Goal: Information Seeking & Learning: Check status

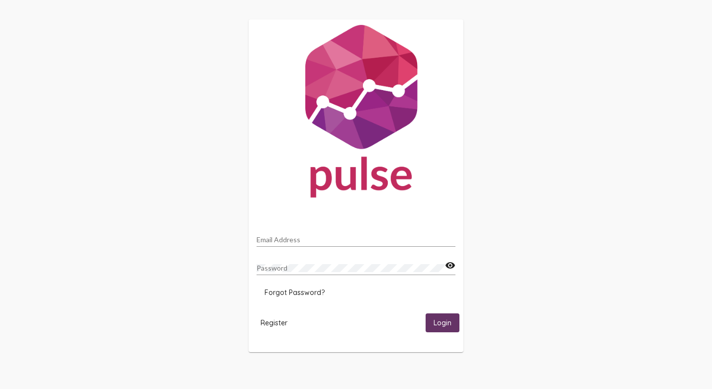
click at [159, 284] on div "Email Address Password visibility Forgot Password? Register Login" at bounding box center [356, 186] width 712 height 372
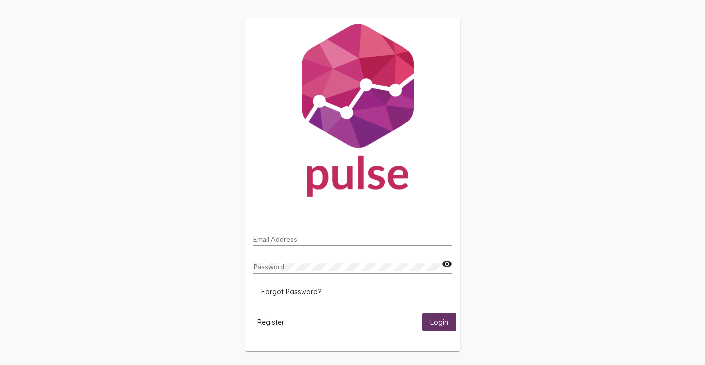
click at [282, 235] on input "Email Address" at bounding box center [352, 239] width 199 height 8
type input "[PERSON_NAME][EMAIL_ADDRESS][PERSON_NAME][DOMAIN_NAME]"
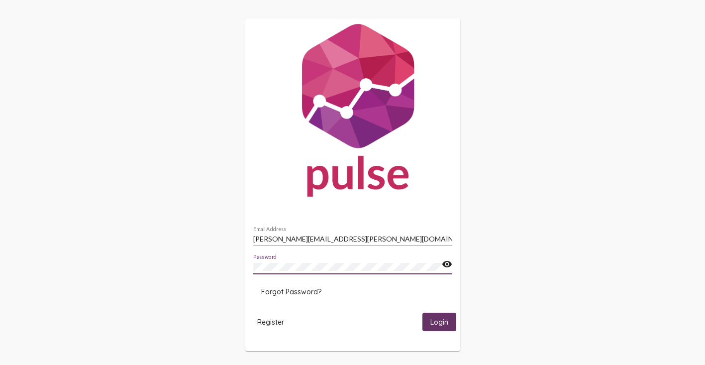
click at [422, 312] on button "Login" at bounding box center [439, 321] width 34 height 18
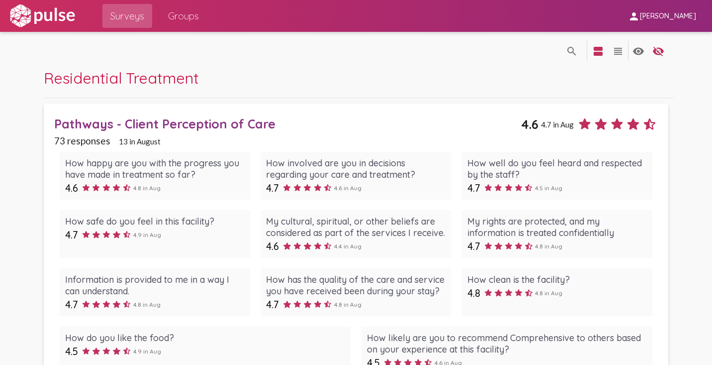
click at [110, 14] on span "Surveys" at bounding box center [127, 16] width 34 height 18
click at [620, 51] on mat-icon "view_headline" at bounding box center [618, 51] width 12 height 12
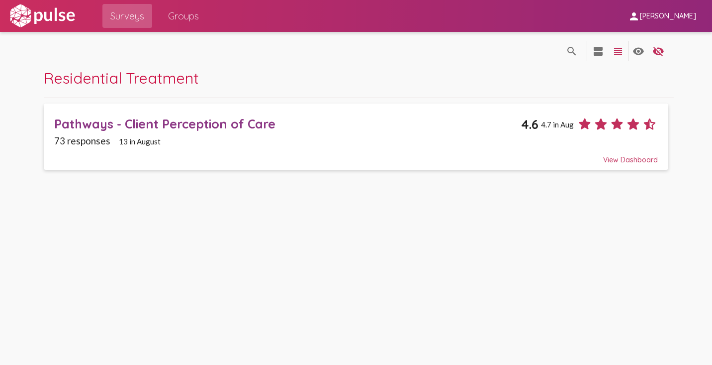
click at [618, 48] on mat-icon "view_headline" at bounding box center [618, 51] width 12 height 12
click at [603, 50] on mat-icon "view_agenda" at bounding box center [599, 51] width 12 height 12
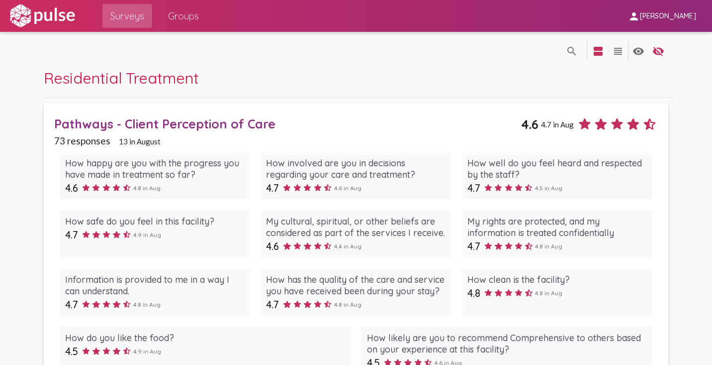
click at [150, 141] on span "13 in August" at bounding box center [140, 141] width 42 height 9
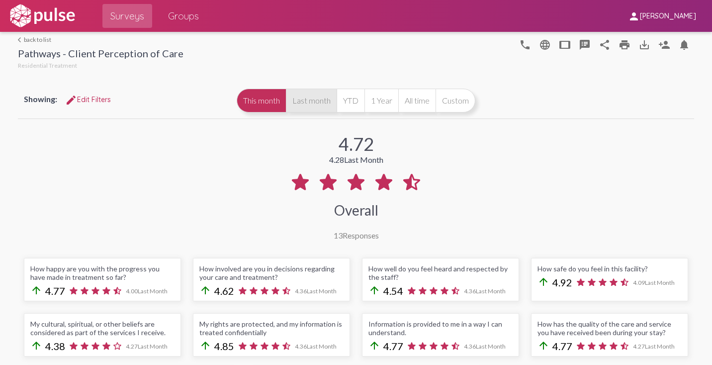
click at [301, 100] on button "Last month" at bounding box center [311, 101] width 51 height 24
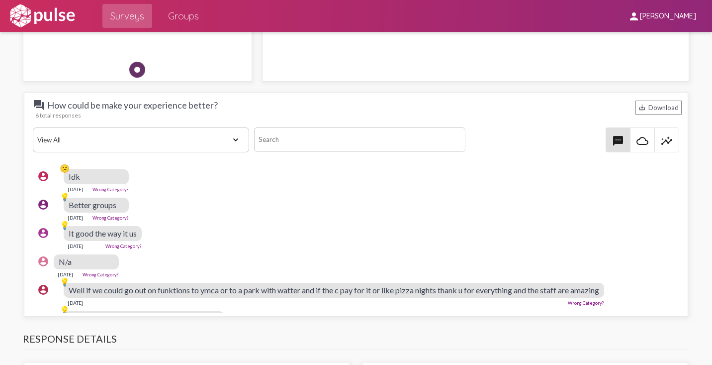
drag, startPoint x: 438, startPoint y: 289, endPoint x: 609, endPoint y: 290, distance: 170.7
click at [609, 290] on div "account_circle 💡 Well if we could go out on funktions to ymca or to a park with…" at bounding box center [359, 294] width 652 height 32
copy span "thank u for everything and the staff are amazing"
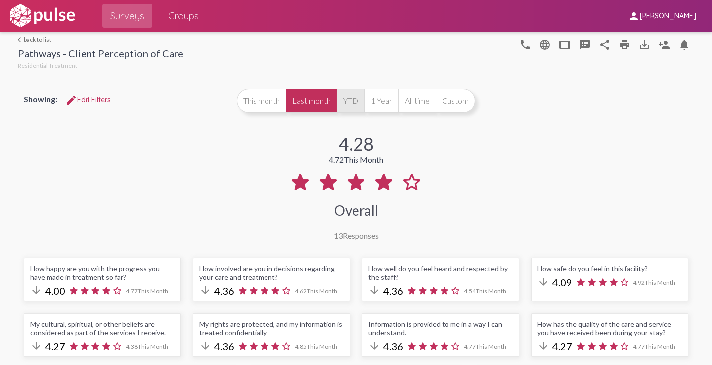
click at [341, 100] on button "YTD" at bounding box center [351, 101] width 28 height 24
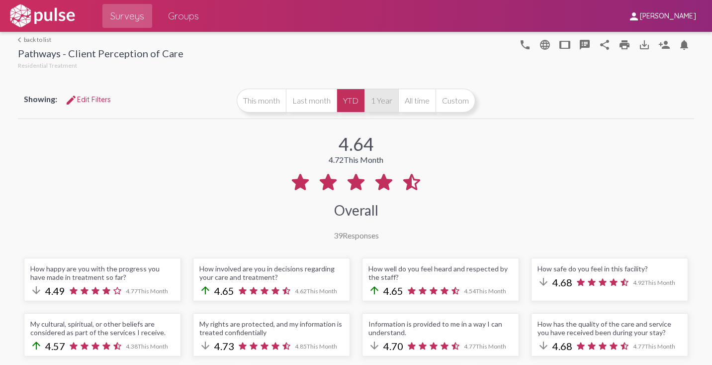
scroll to position [8, 0]
click at [369, 100] on button "1 Year" at bounding box center [382, 101] width 34 height 24
click at [405, 97] on button "All time" at bounding box center [417, 101] width 37 height 24
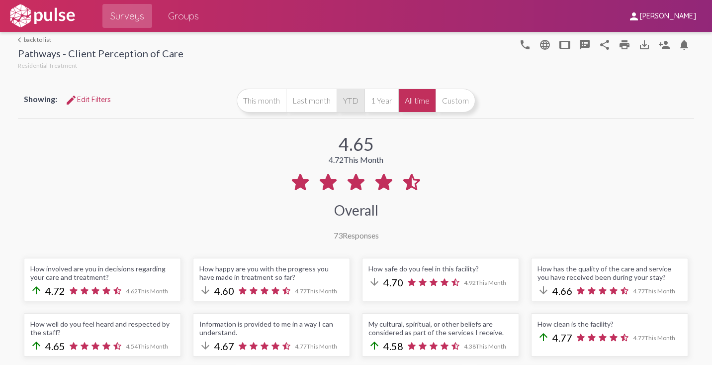
click at [337, 101] on button "YTD" at bounding box center [351, 101] width 28 height 24
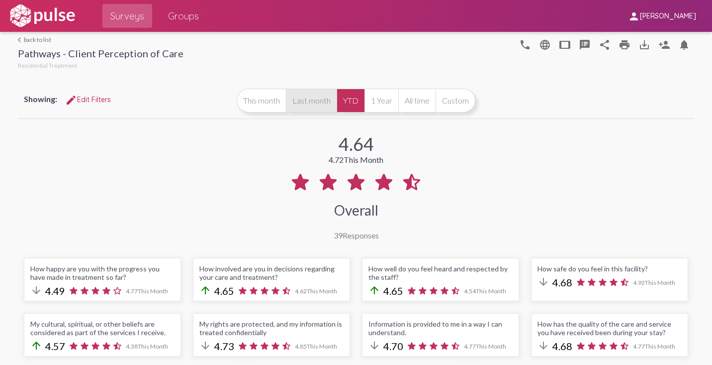
click at [302, 106] on button "Last month" at bounding box center [311, 101] width 51 height 24
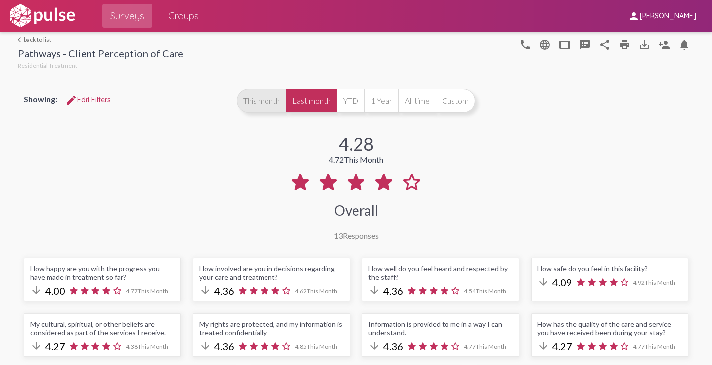
click at [239, 101] on button "This month" at bounding box center [261, 101] width 49 height 24
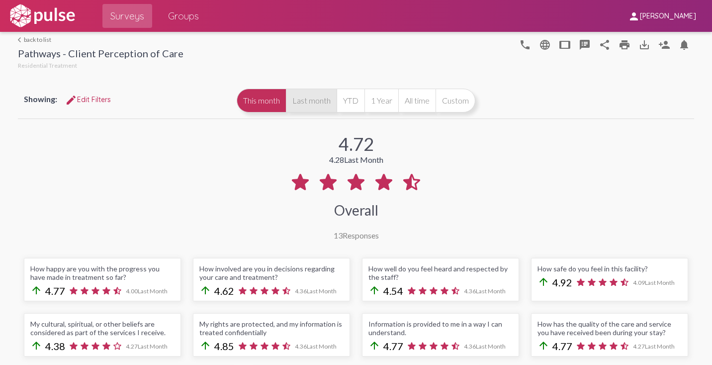
click at [313, 92] on button "Last month" at bounding box center [311, 101] width 51 height 24
